Goal: Information Seeking & Learning: Learn about a topic

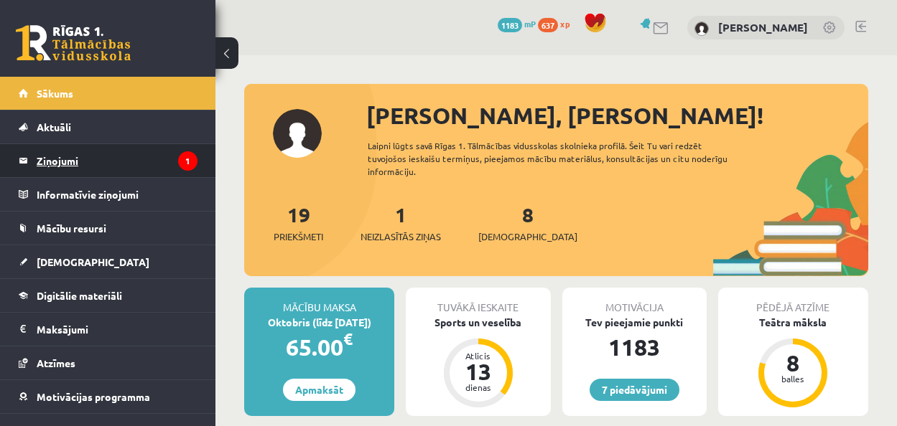
click at [98, 167] on legend "Ziņojumi 1" at bounding box center [117, 160] width 161 height 33
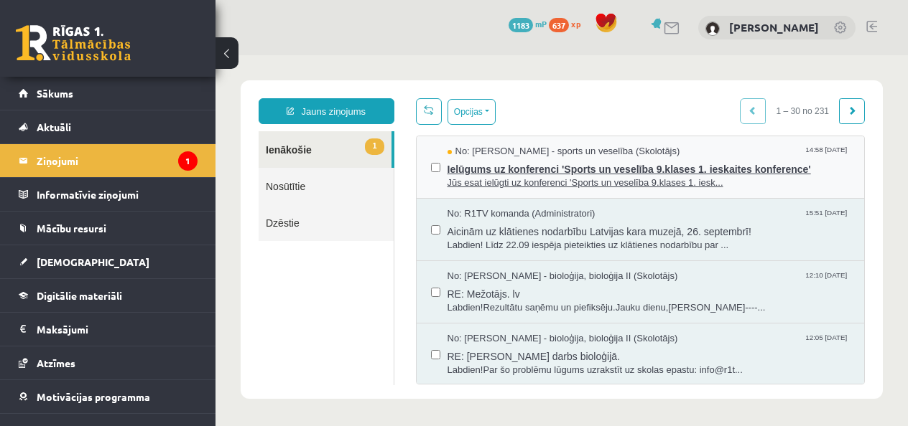
click at [503, 167] on span "Ielūgums uz konferenci 'Sports un veselība 9.klases 1. ieskaites konference'" at bounding box center [648, 168] width 403 height 18
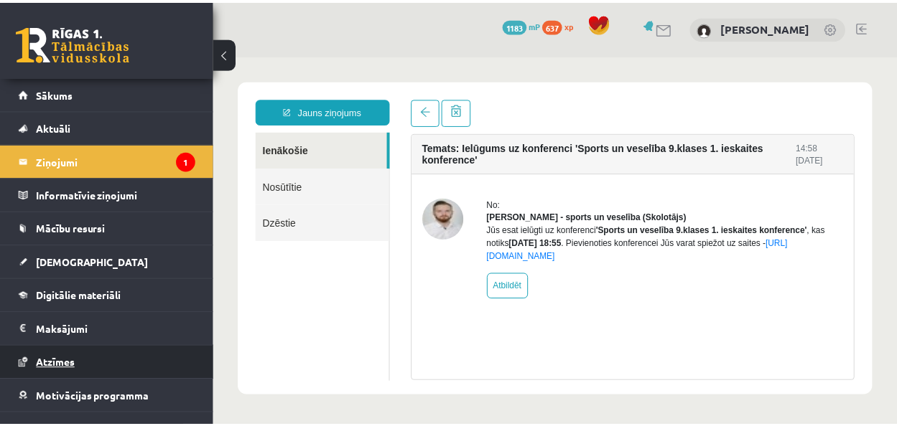
scroll to position [55, 0]
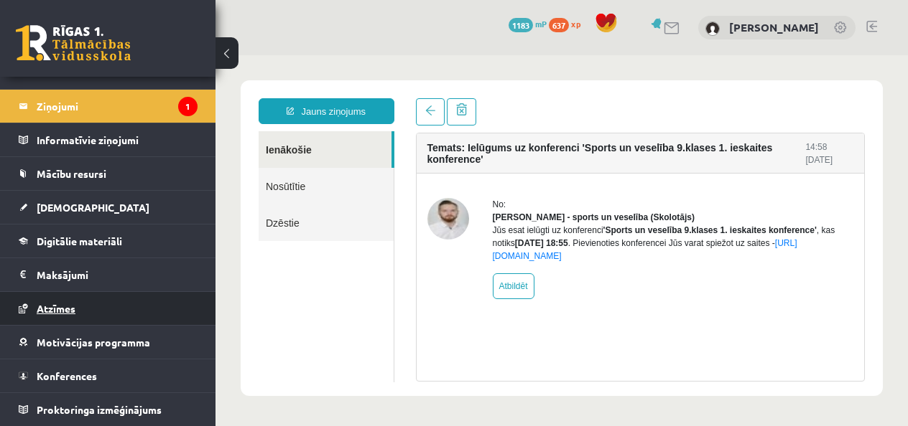
click at [129, 373] on link "Konferences" at bounding box center [108, 376] width 179 height 33
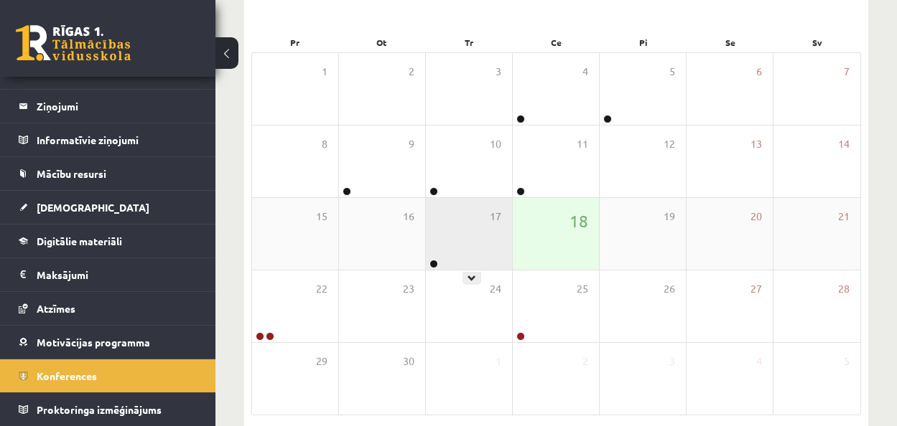
scroll to position [202, 0]
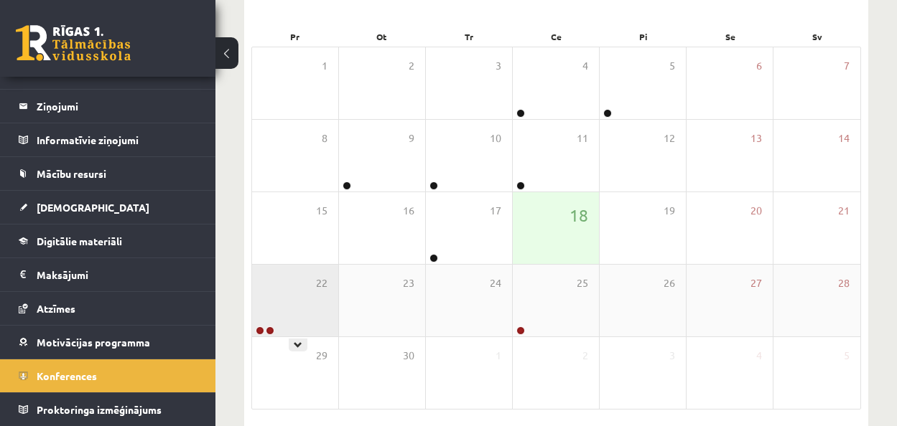
click at [276, 318] on div "22" at bounding box center [295, 301] width 86 height 72
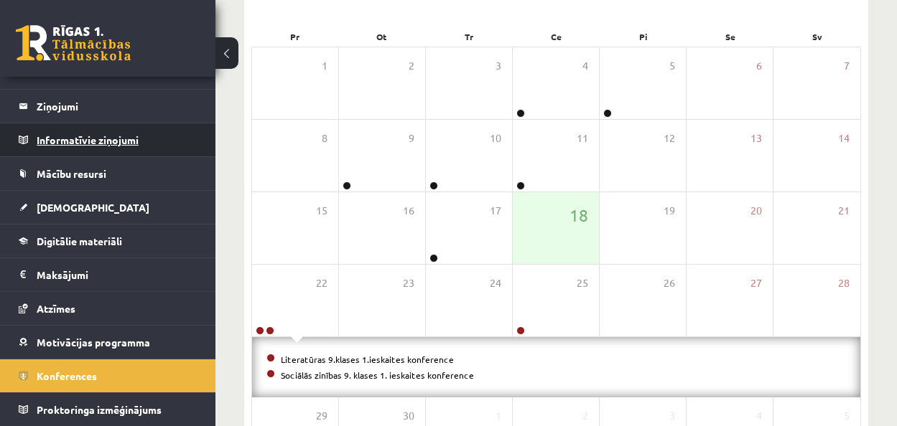
scroll to position [0, 0]
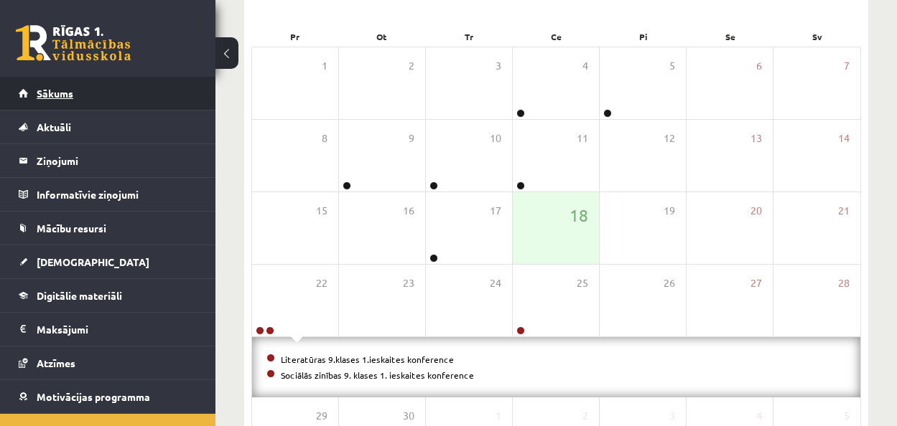
click at [154, 100] on link "Sākums" at bounding box center [108, 93] width 179 height 33
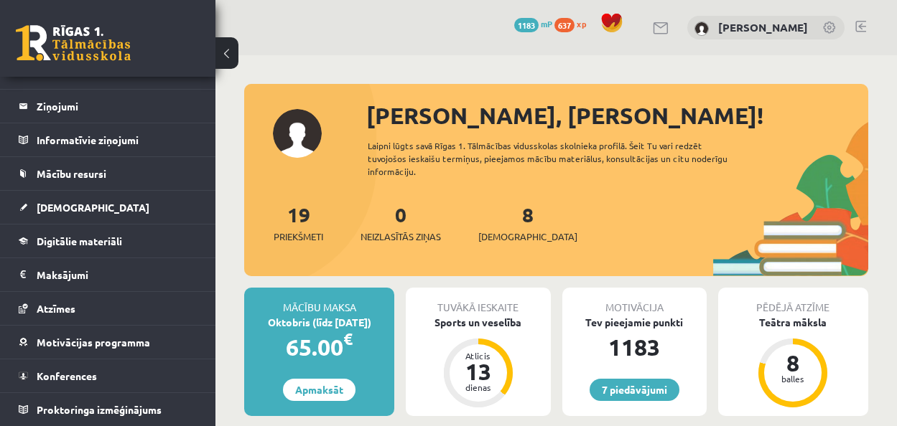
click at [538, 25] on span "1183" at bounding box center [526, 25] width 24 height 14
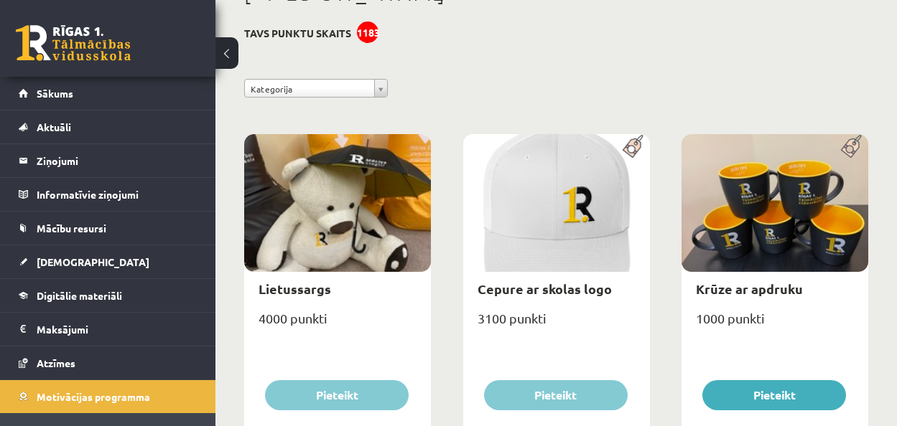
scroll to position [106, 0]
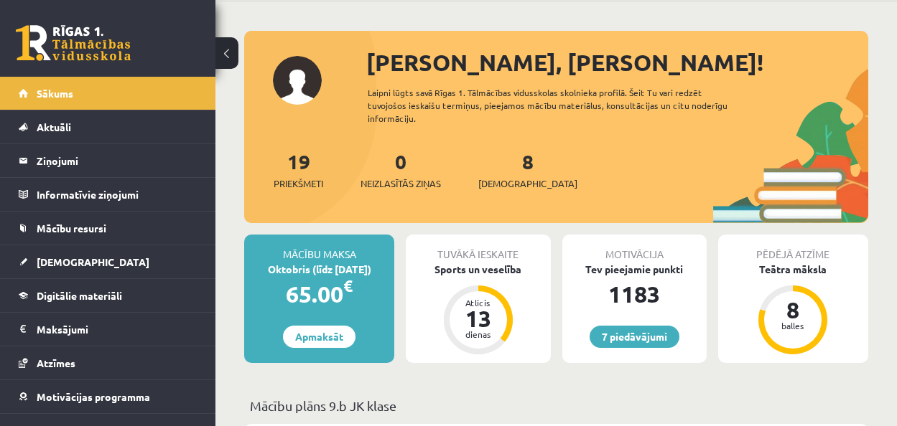
scroll to position [55, 0]
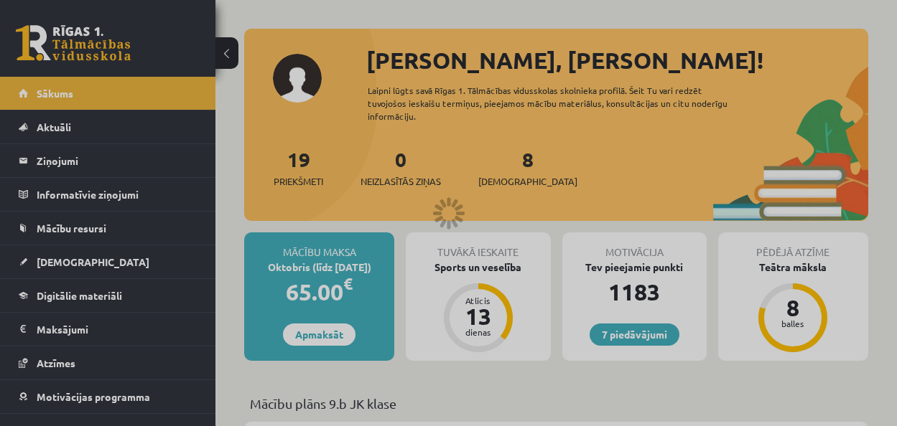
scroll to position [202, 0]
